Goal: Find specific page/section: Find specific page/section

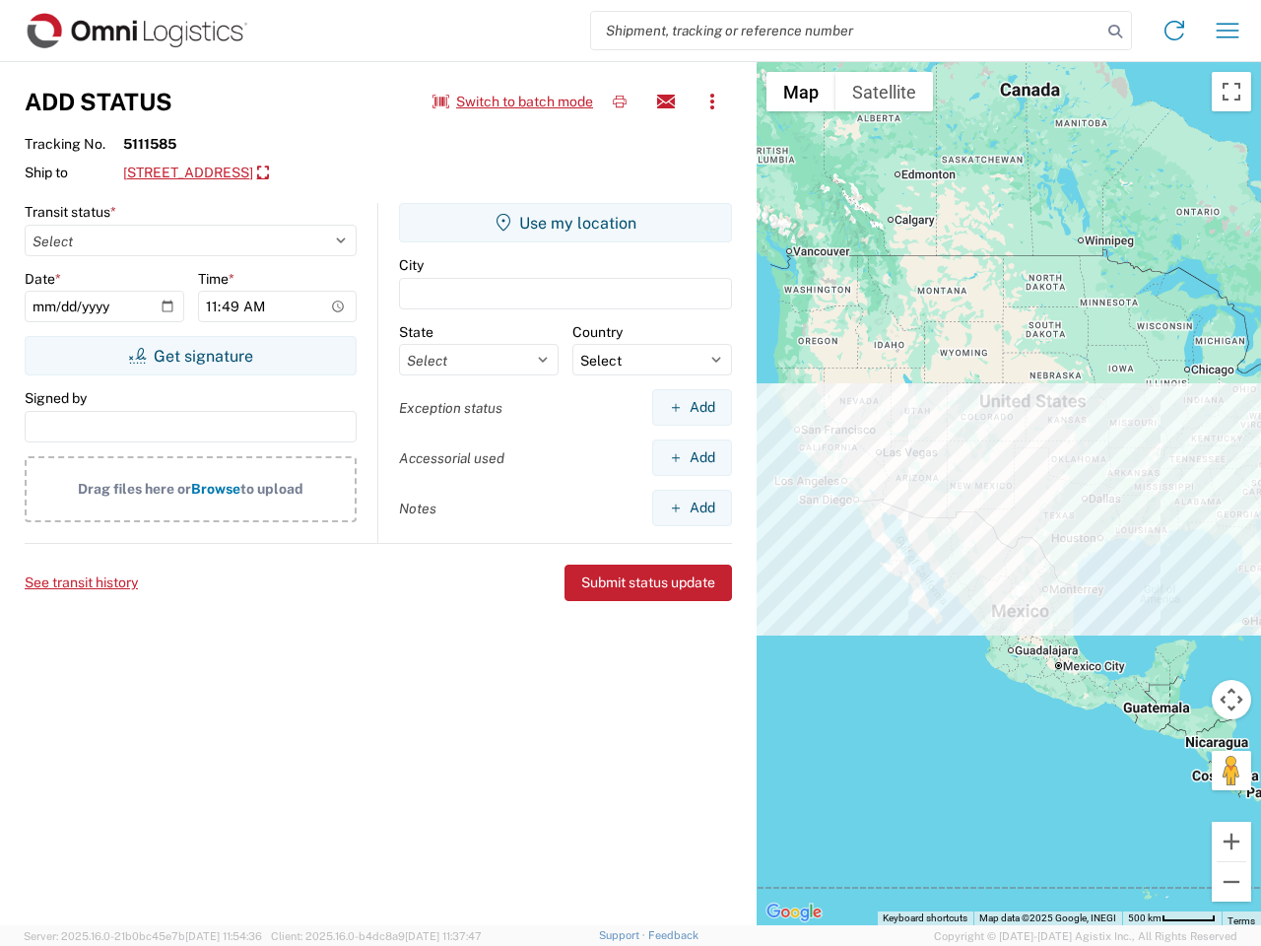
click at [846, 31] on input "search" at bounding box center [846, 30] width 510 height 37
click at [1115, 32] on icon at bounding box center [1115, 32] width 28 height 28
click at [1174, 31] on icon at bounding box center [1175, 31] width 32 height 32
click at [1228, 31] on icon "button" at bounding box center [1228, 30] width 23 height 15
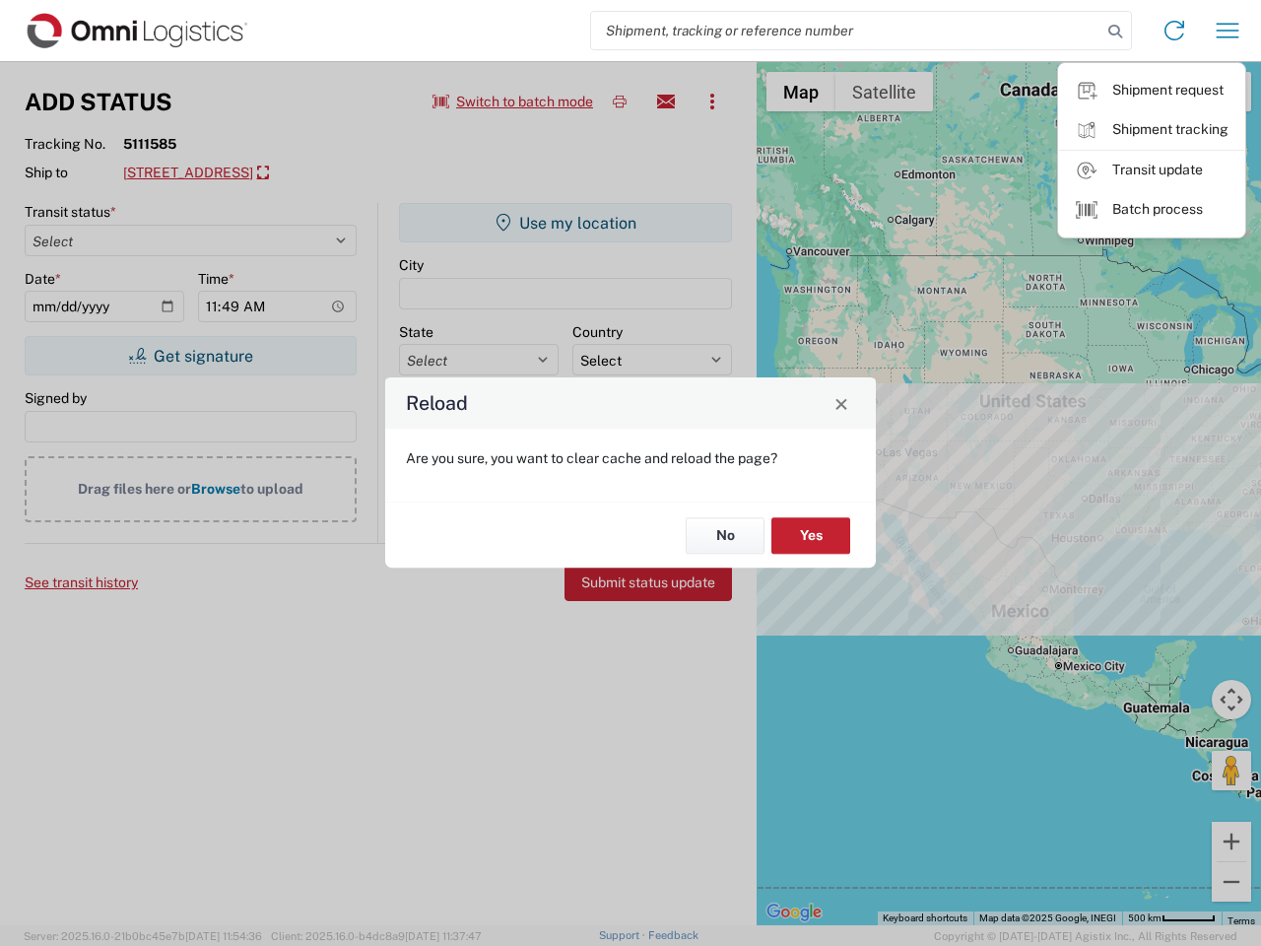
click at [513, 101] on div "Reload Are you sure, you want to clear cache and reload the page? No Yes" at bounding box center [630, 473] width 1261 height 946
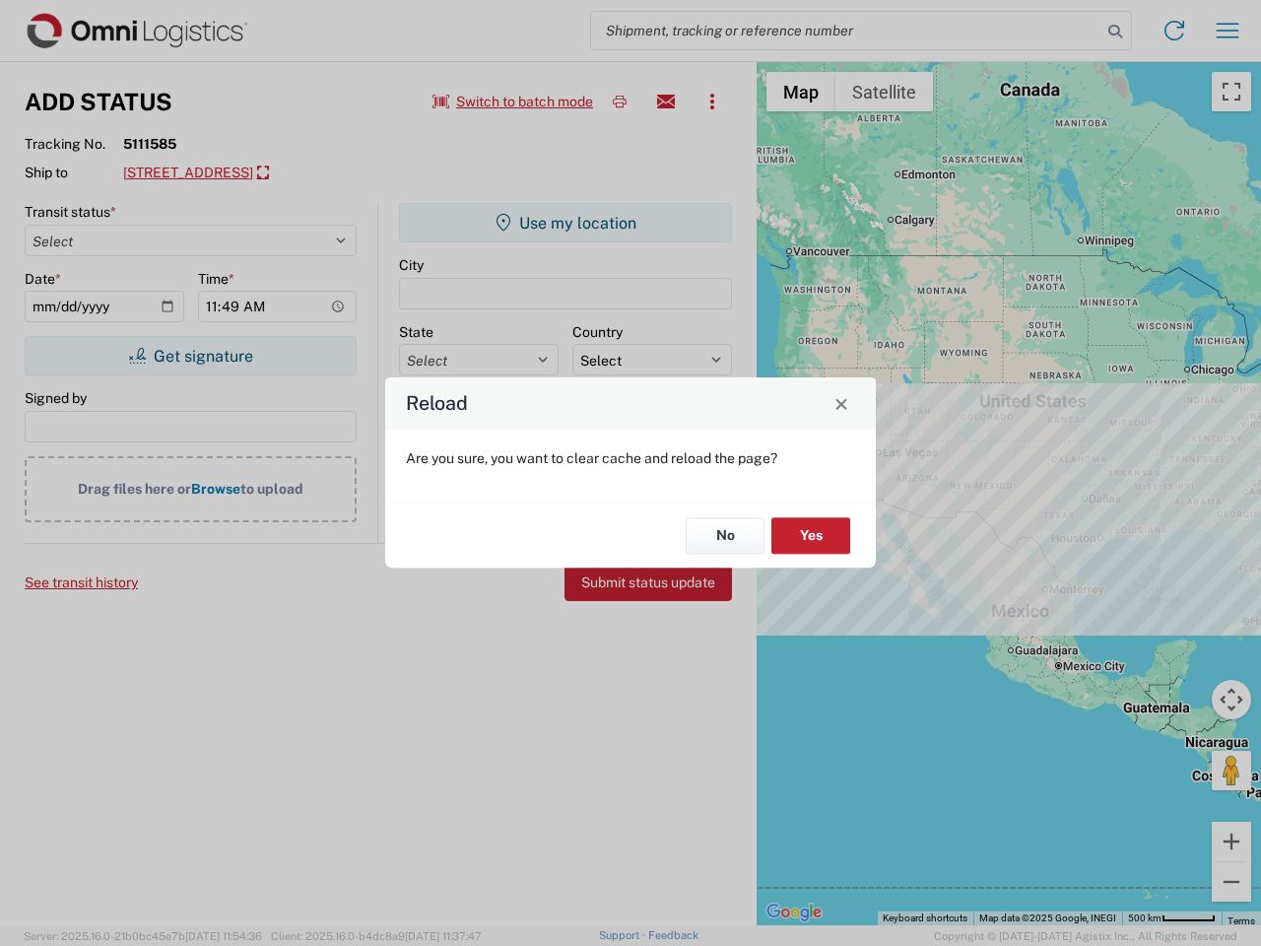
click at [620, 101] on div "Reload Are you sure, you want to clear cache and reload the page? No Yes" at bounding box center [630, 473] width 1261 height 946
click at [666, 101] on div "Reload Are you sure, you want to clear cache and reload the page? No Yes" at bounding box center [630, 473] width 1261 height 946
click at [712, 101] on div "Reload Are you sure, you want to clear cache and reload the page? No Yes" at bounding box center [630, 473] width 1261 height 946
click at [301, 173] on div "Reload Are you sure, you want to clear cache and reload the page? No Yes" at bounding box center [630, 473] width 1261 height 946
click at [190, 356] on div "Reload Are you sure, you want to clear cache and reload the page? No Yes" at bounding box center [630, 473] width 1261 height 946
